Goal: Task Accomplishment & Management: Manage account settings

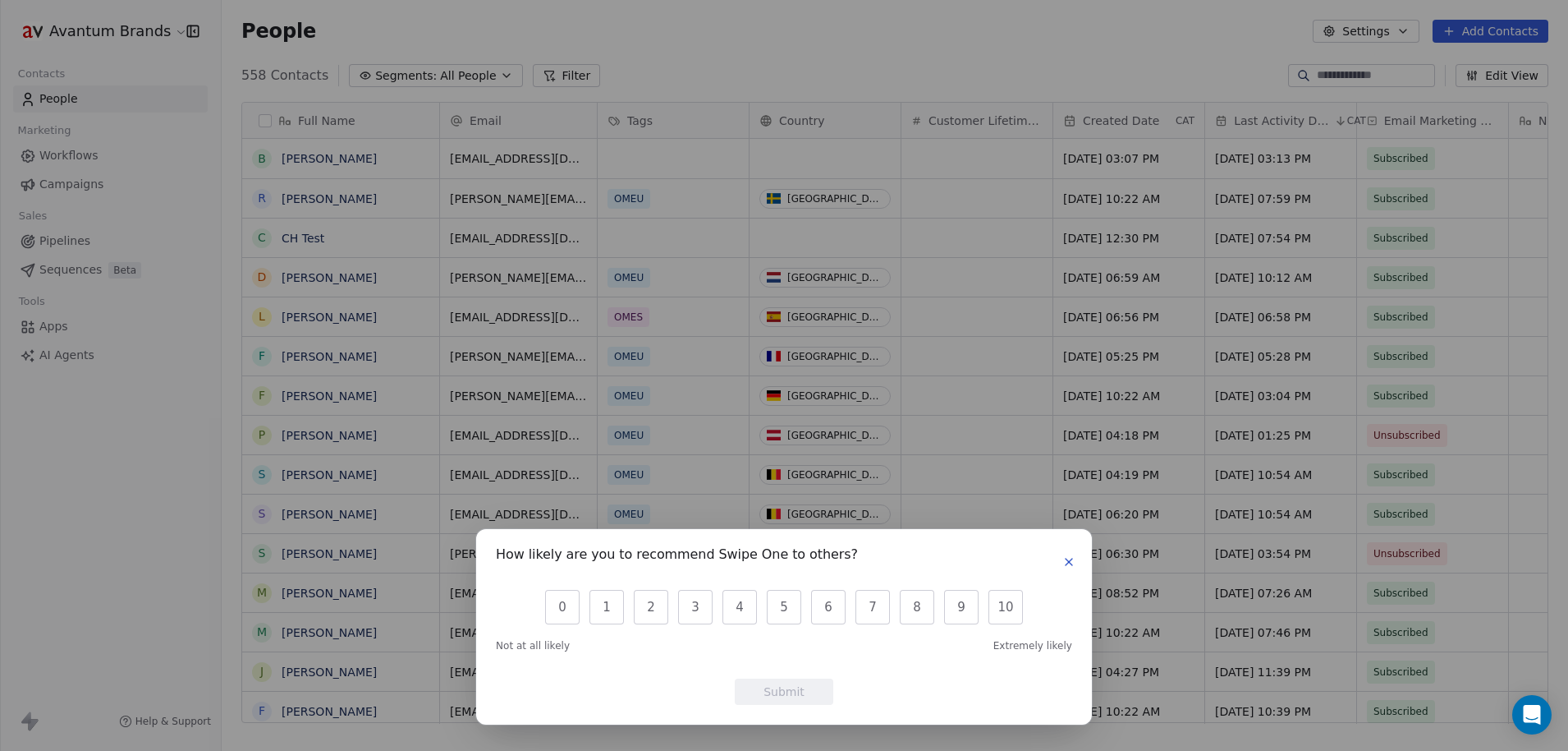
scroll to position [649, 1334]
click at [1072, 562] on icon "button" at bounding box center [1069, 562] width 14 height 14
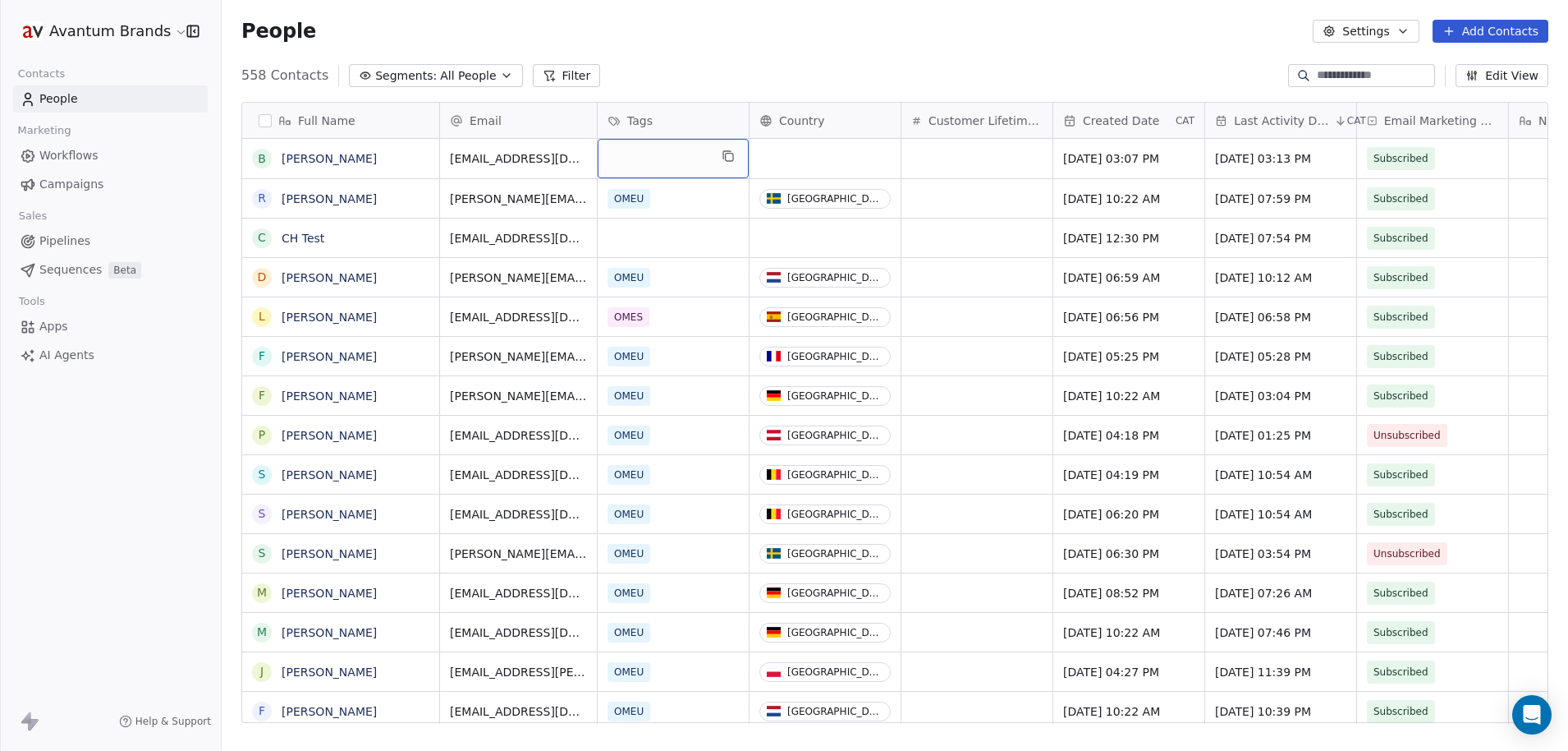
click at [654, 163] on div "grid" at bounding box center [673, 158] width 151 height 40
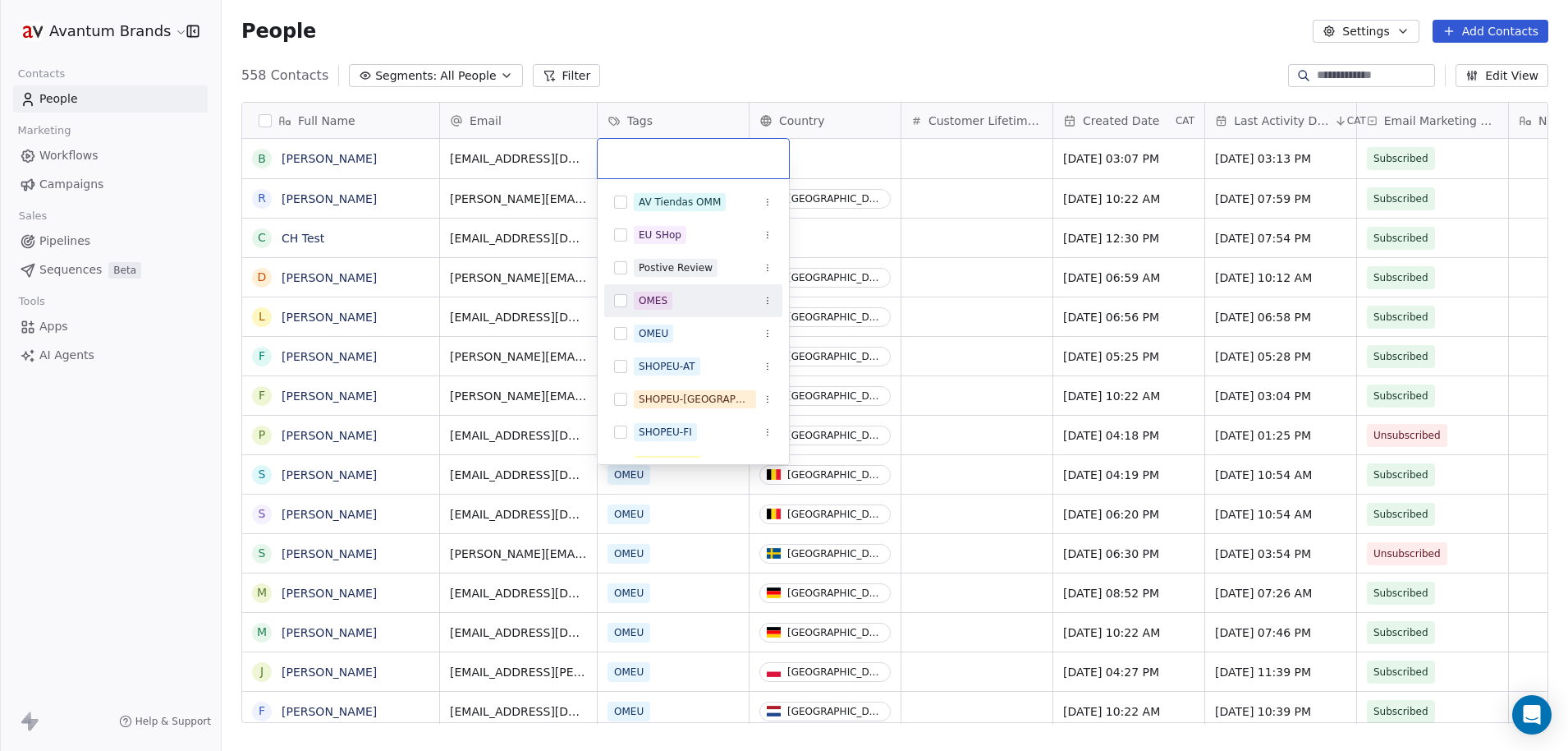
click at [626, 305] on button "Suggestions" at bounding box center [620, 300] width 14 height 14
click at [878, 158] on html "Avantum Brands Contacts People Marketing Workflows Campaigns Sales Pipelines Se…" at bounding box center [784, 376] width 1568 height 751
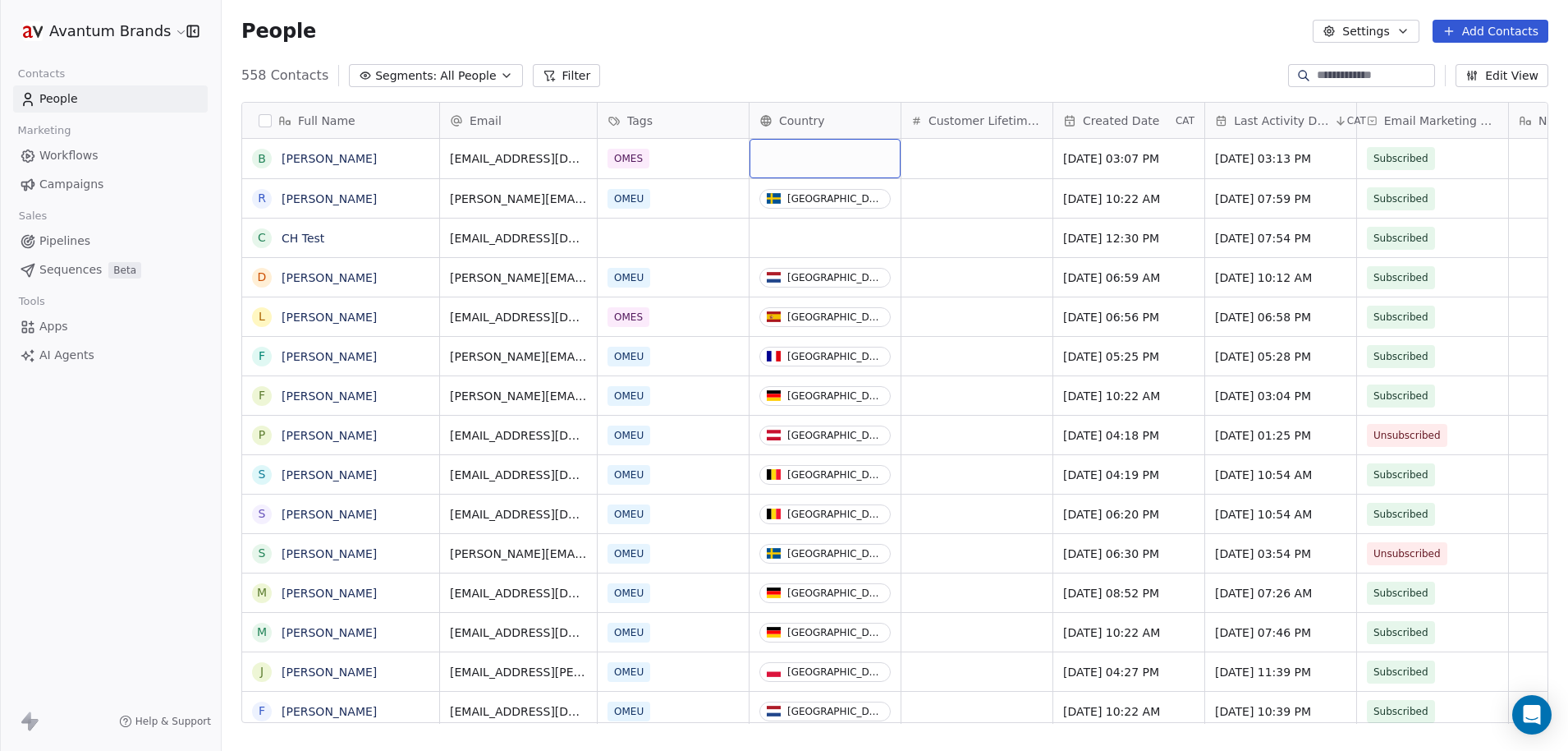
click at [877, 158] on div "grid" at bounding box center [825, 158] width 151 height 40
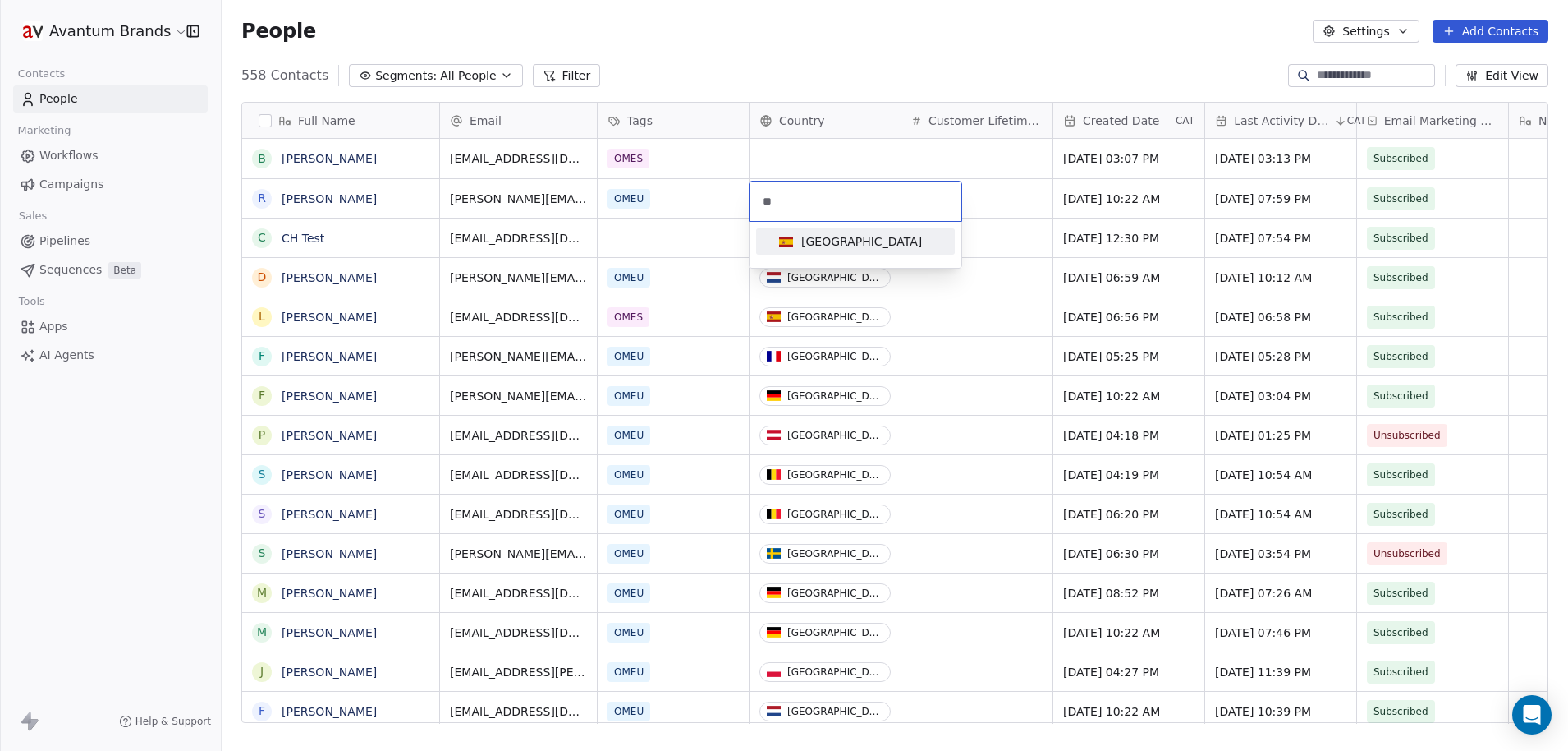
type input "**"
click at [821, 234] on div "[GEOGRAPHIC_DATA]" at bounding box center [861, 242] width 120 height 16
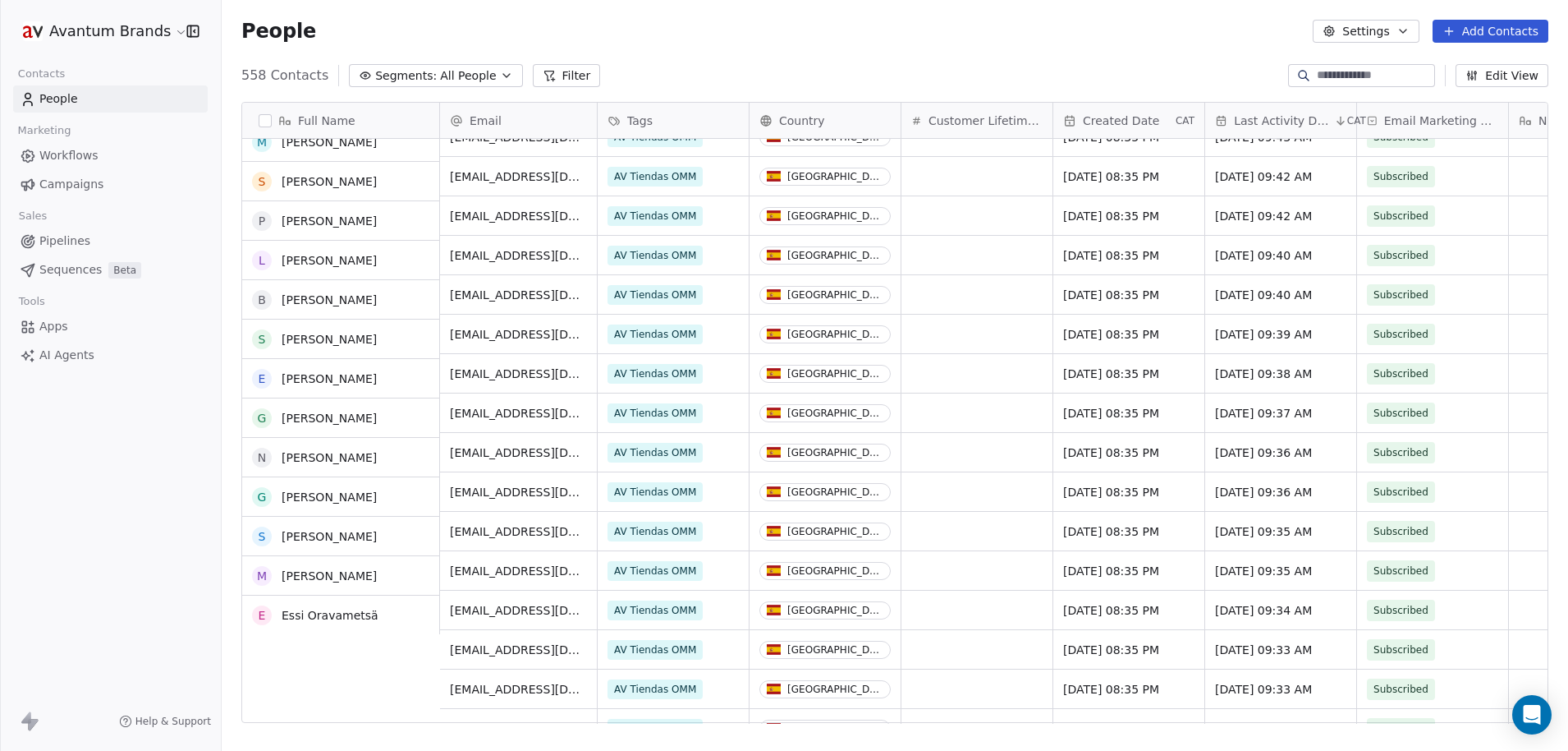
scroll to position [3177, 0]
